Goal: Browse casually

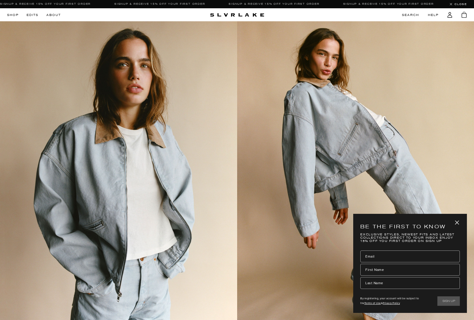
click at [456, 222] on icon "close" at bounding box center [458, 223] width 8 height 8
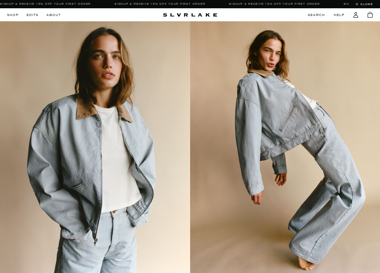
drag, startPoint x: 369, startPoint y: 42, endPoint x: 366, endPoint y: 31, distance: 11.8
click at [369, 42] on img at bounding box center [285, 147] width 190 height 253
click at [350, 95] on img at bounding box center [285, 147] width 190 height 253
click at [328, 84] on img at bounding box center [285, 147] width 190 height 253
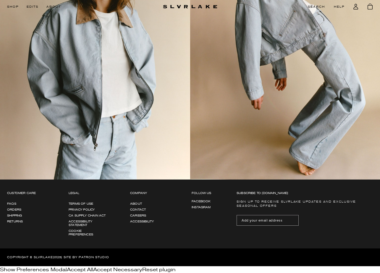
click at [206, 49] on img at bounding box center [285, 52] width 190 height 253
click at [206, 48] on img at bounding box center [285, 52] width 190 height 253
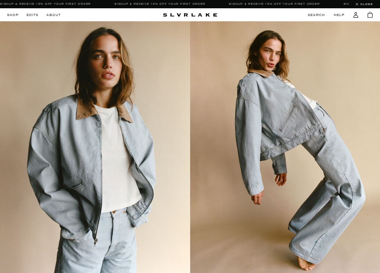
scroll to position [0, 0]
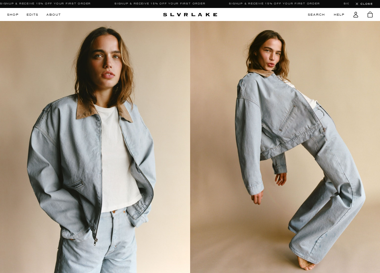
click at [149, 43] on img at bounding box center [95, 147] width 190 height 253
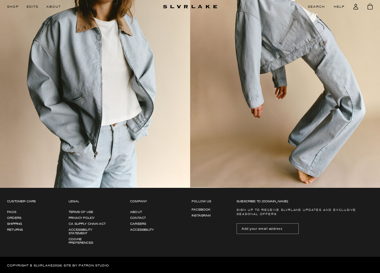
scroll to position [94, 0]
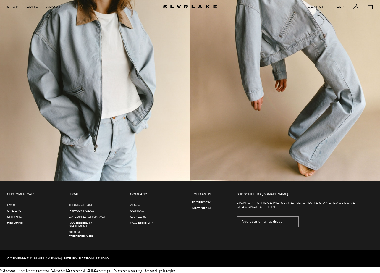
click at [70, 76] on img at bounding box center [95, 53] width 190 height 253
